Goal: Use online tool/utility: Utilize a website feature to perform a specific function

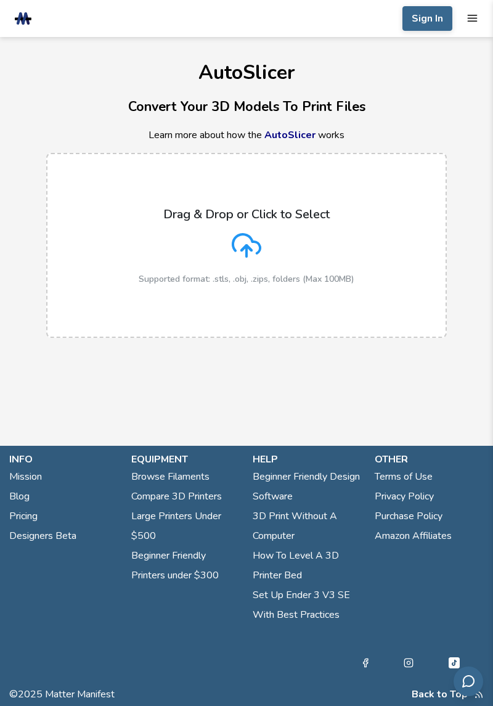
click at [319, 259] on div "Drag & Drop or Click to Select Supported format: .stls, .obj, .zips, folders (M…" at bounding box center [247, 245] width 216 height 77
click at [0, 0] on input "Drag & Drop or Click to Select Supported format: .stls, .obj, .zips, folders (M…" at bounding box center [0, 0] width 0 height 0
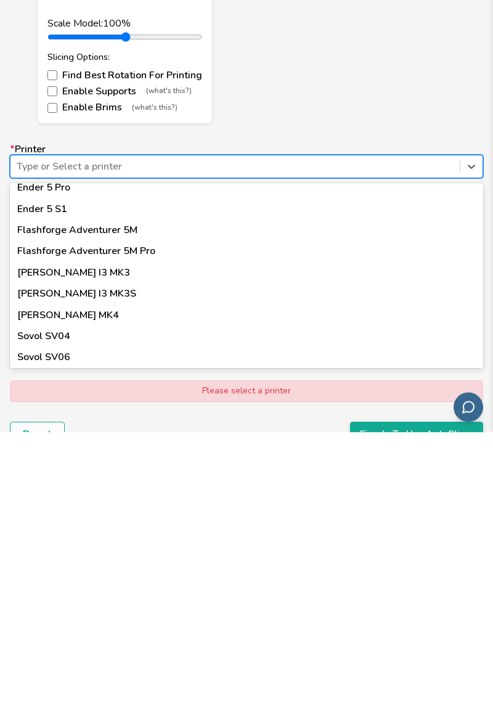
scroll to position [1046, 0]
click at [38, 529] on div "Flashforge Adventurer 5M Pro" at bounding box center [246, 526] width 473 height 21
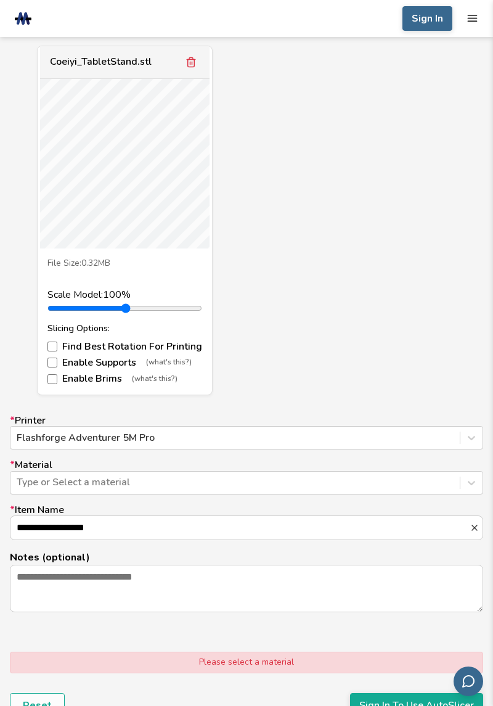
scroll to position [489, 0]
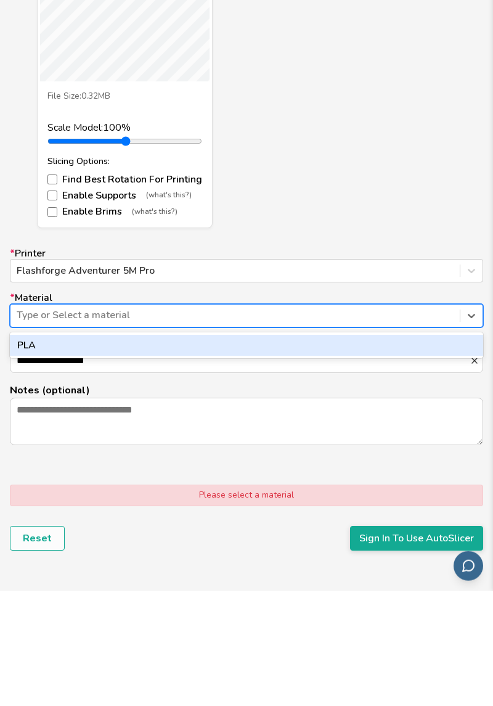
click at [36, 467] on div "PLA" at bounding box center [246, 460] width 473 height 21
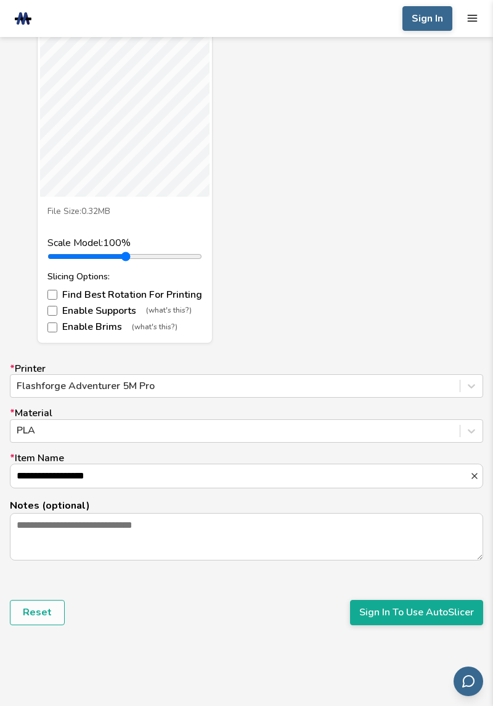
click at [456, 477] on input "**********" at bounding box center [239, 475] width 459 height 23
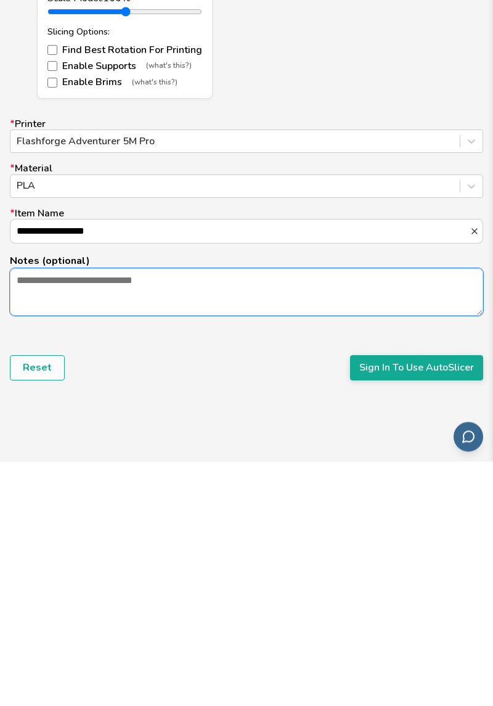
click at [44, 541] on textarea "Notes (optional)" at bounding box center [246, 536] width 472 height 46
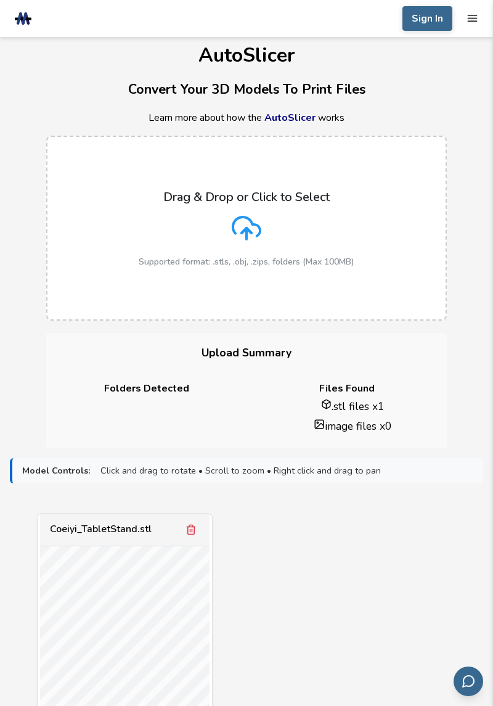
scroll to position [0, 0]
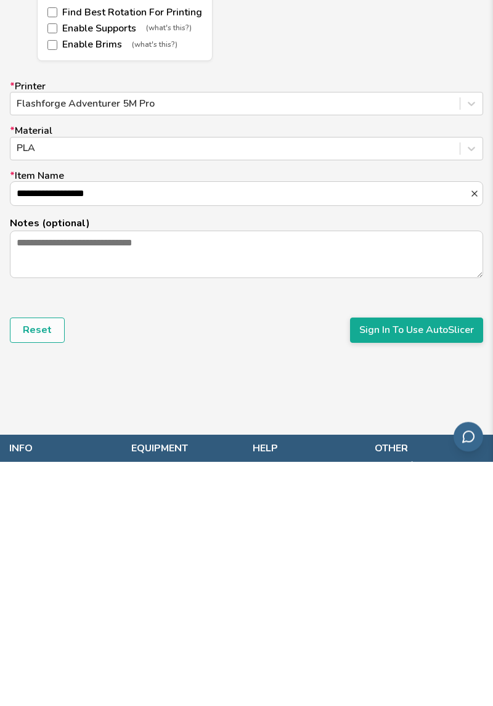
click at [443, 577] on button "Sign In To Use AutoSlicer" at bounding box center [416, 574] width 133 height 25
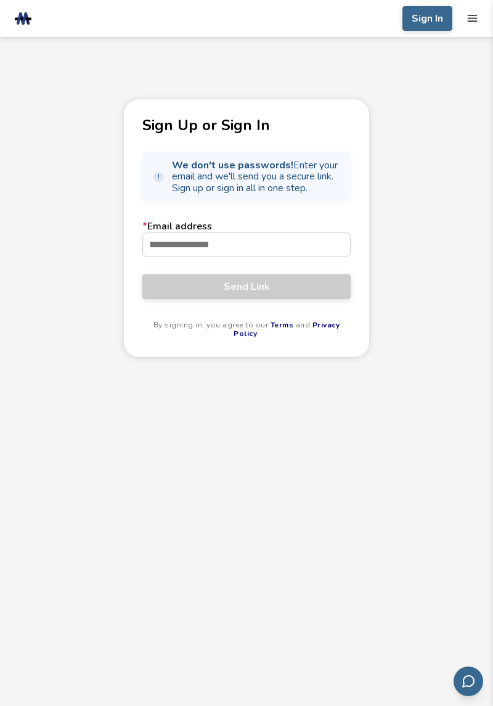
click at [301, 248] on input "* Email address" at bounding box center [246, 244] width 207 height 23
type input "**********"
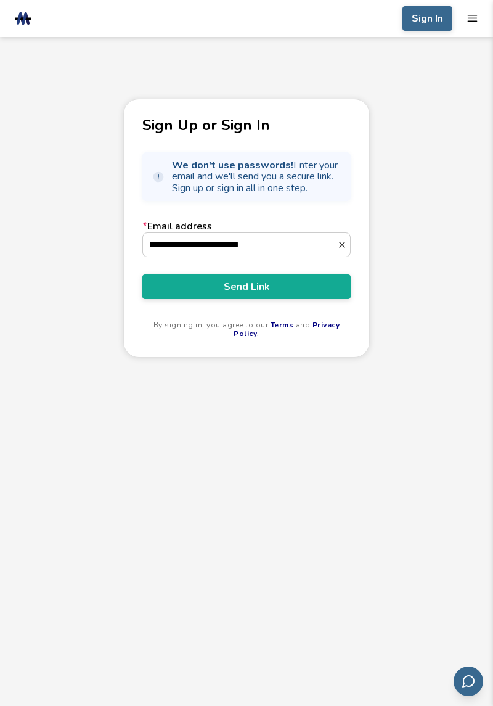
click at [312, 281] on span "Send Link" at bounding box center [247, 286] width 190 height 11
